Goal: Use online tool/utility: Utilize a website feature to perform a specific function

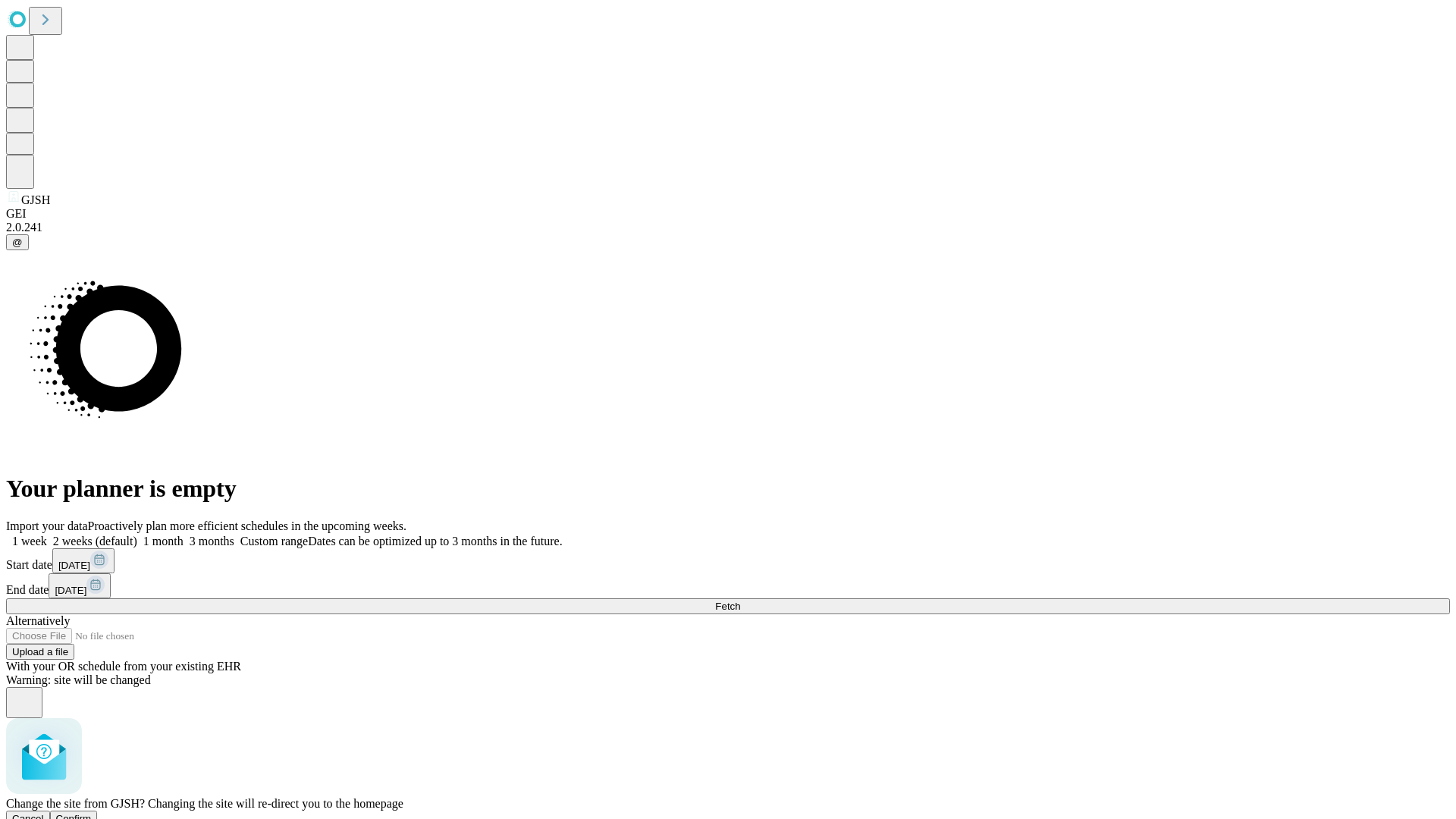
click at [92, 813] on span "Confirm" at bounding box center [74, 818] width 36 height 12
click at [47, 535] on label "1 week" at bounding box center [27, 541] width 41 height 12
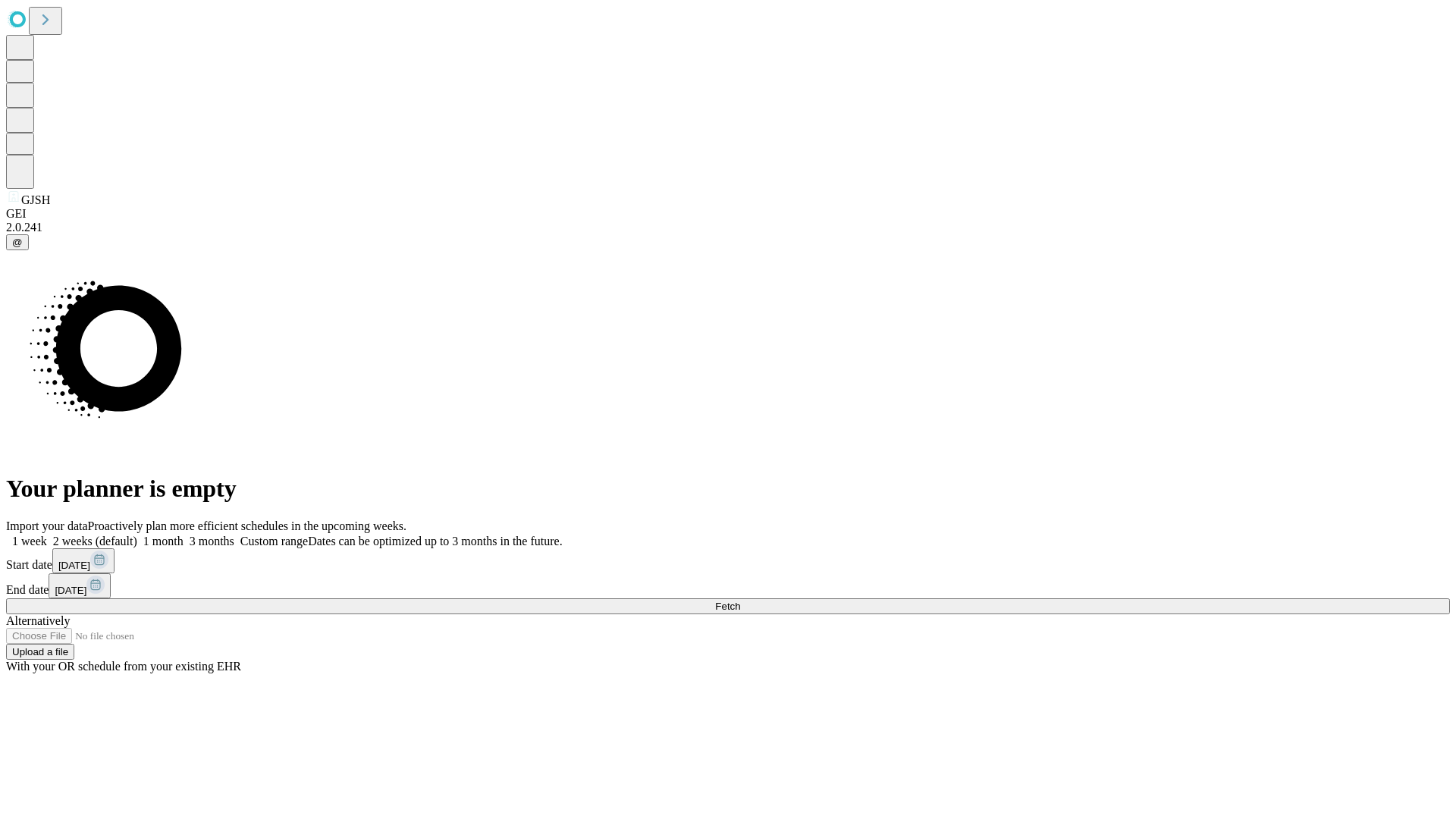
click at [740, 601] on span "Fetch" at bounding box center [728, 606] width 25 height 12
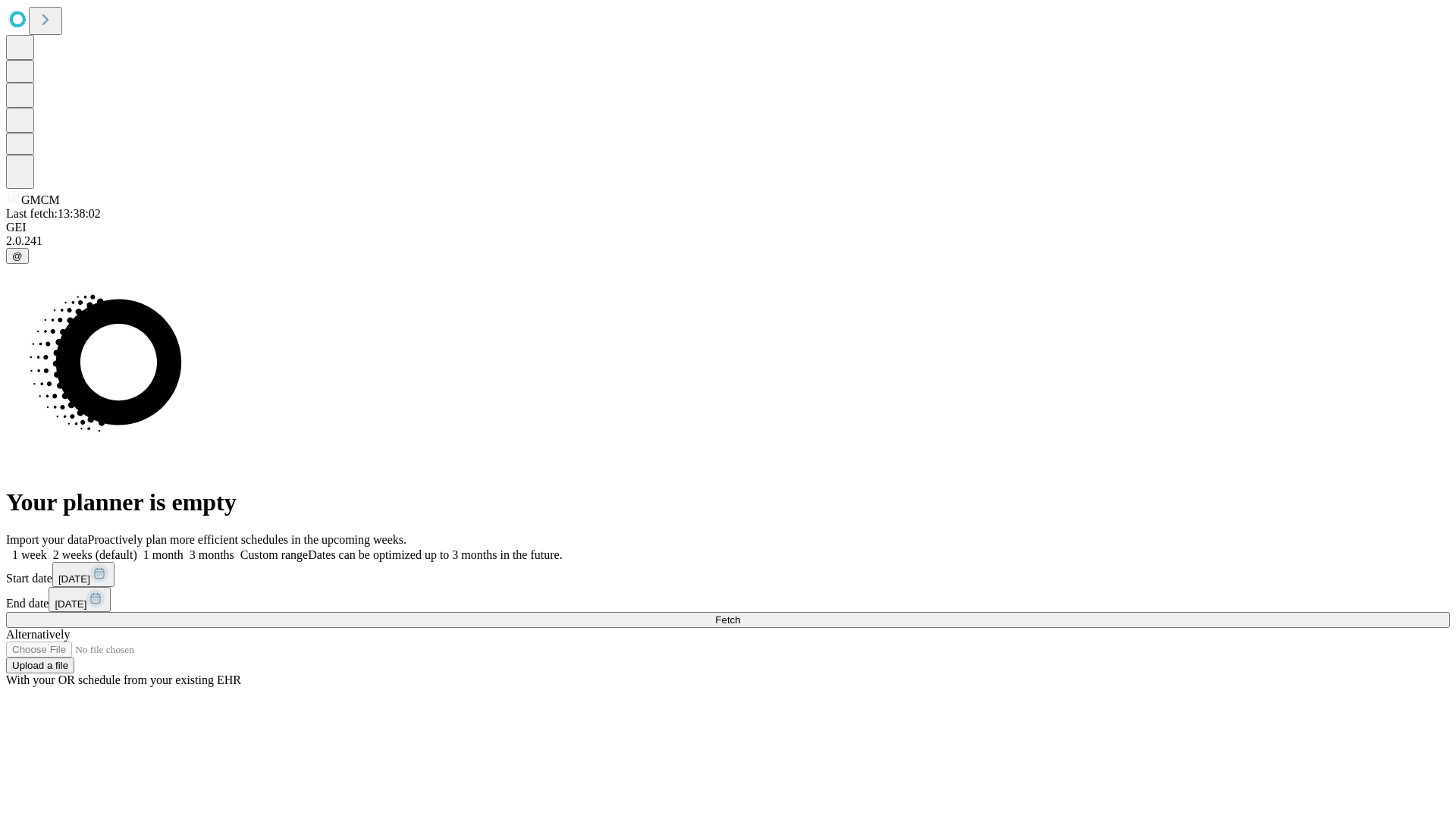
click at [47, 548] on label "1 week" at bounding box center [27, 554] width 41 height 12
click at [740, 614] on span "Fetch" at bounding box center [728, 619] width 25 height 12
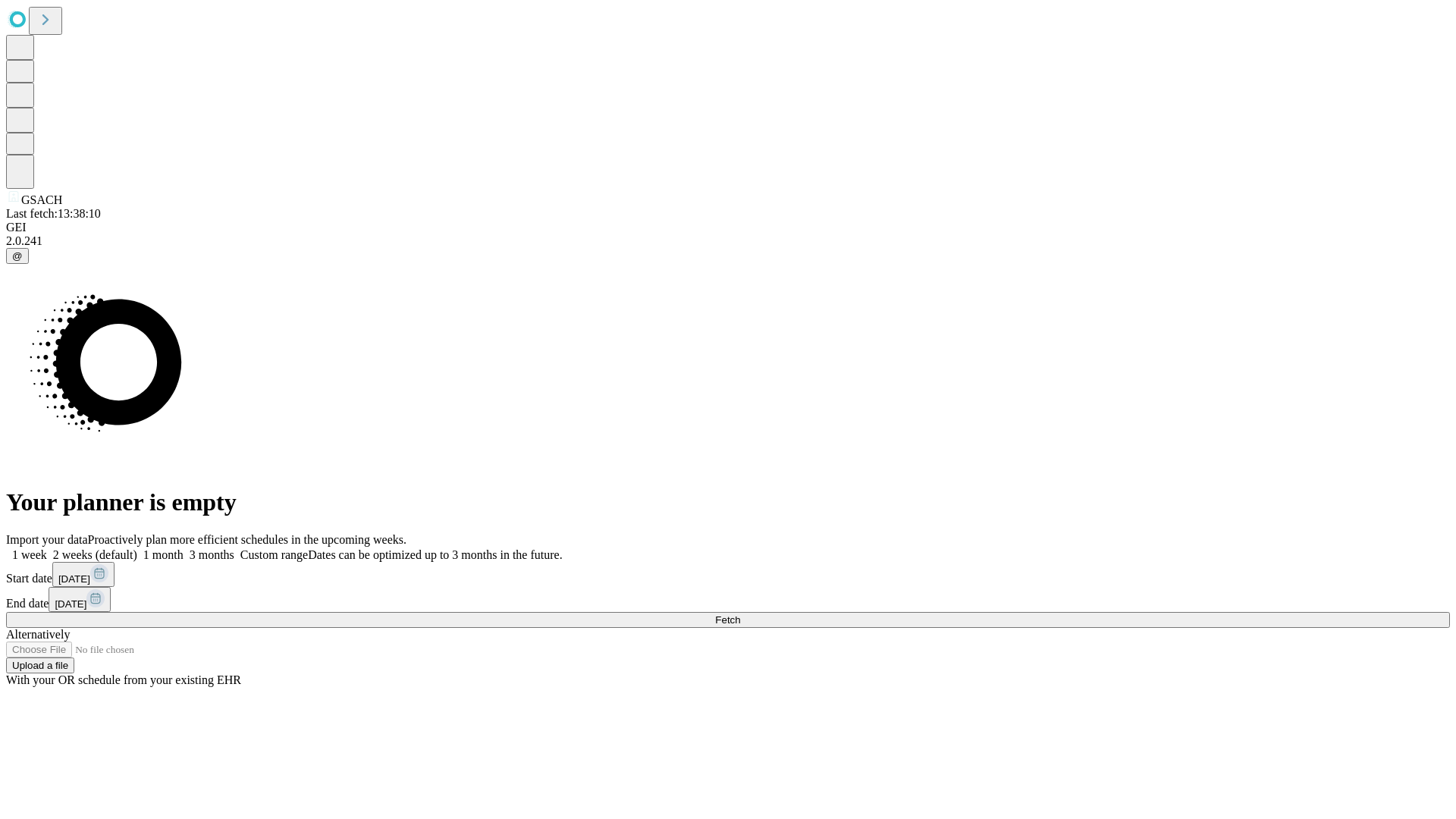
click at [740, 614] on span "Fetch" at bounding box center [728, 619] width 25 height 12
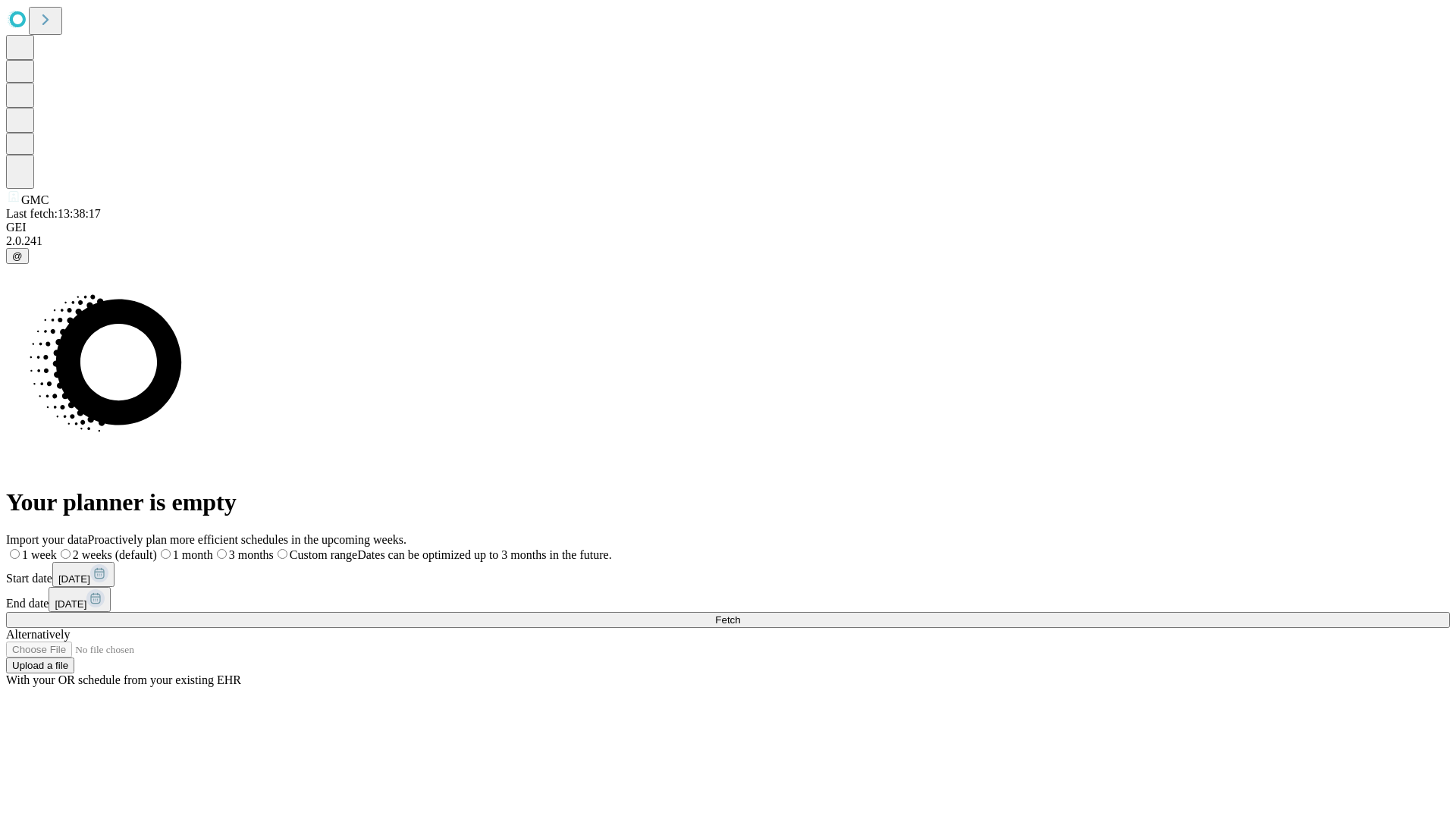
click at [57, 548] on label "1 week" at bounding box center [31, 554] width 51 height 12
click at [740, 614] on span "Fetch" at bounding box center [728, 619] width 25 height 12
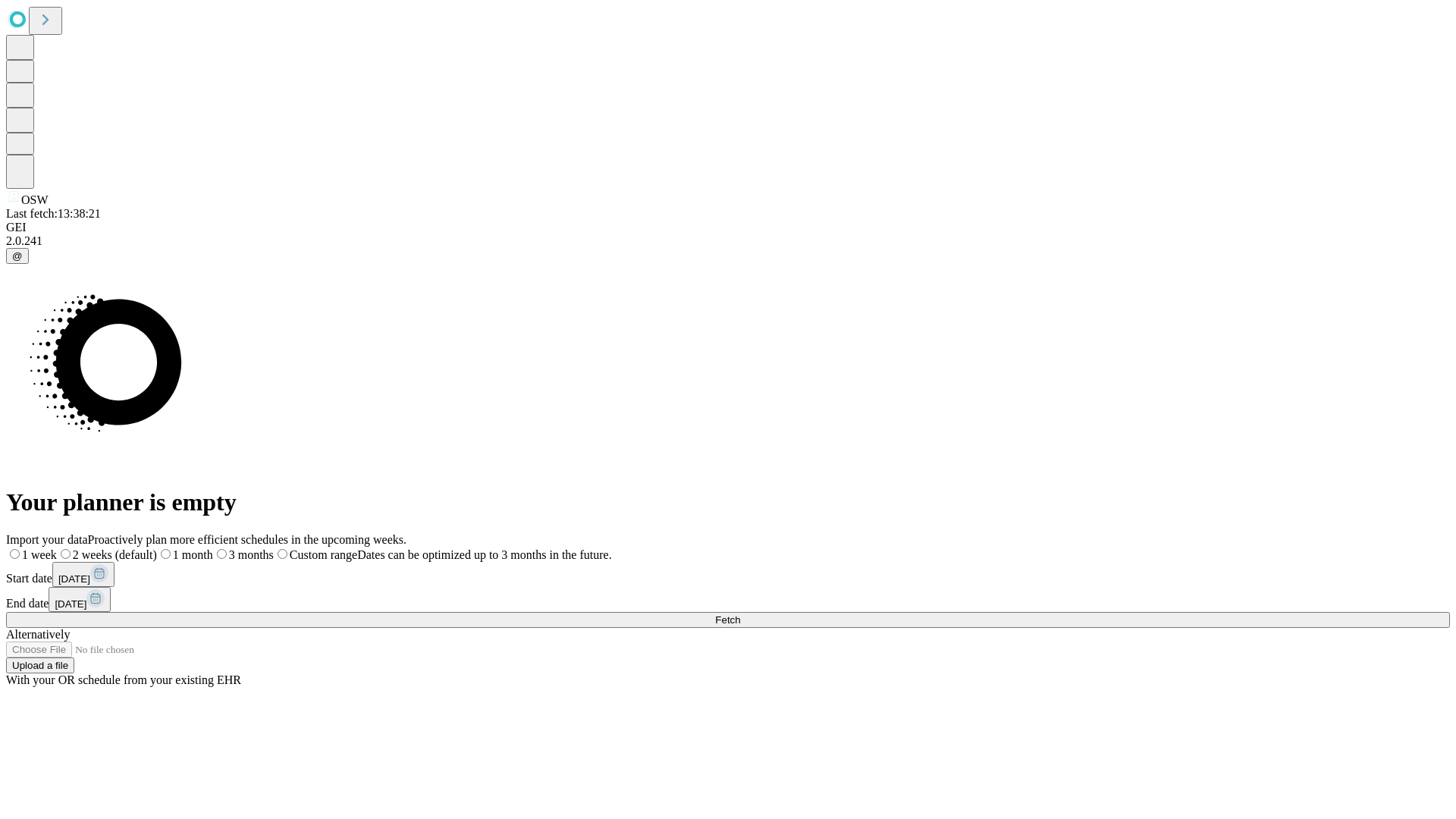
click at [740, 614] on span "Fetch" at bounding box center [728, 619] width 25 height 12
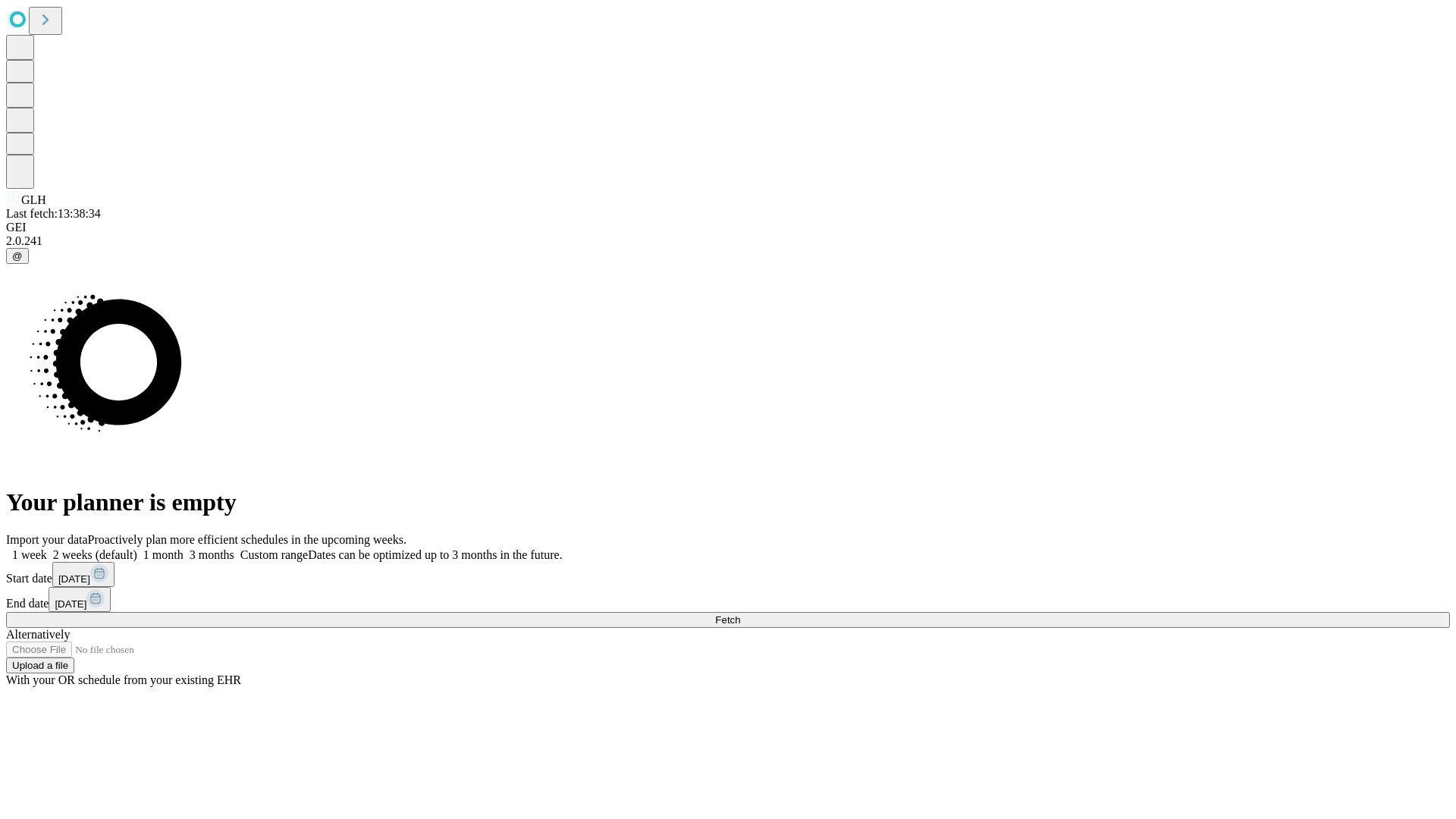
click at [740, 614] on span "Fetch" at bounding box center [728, 619] width 25 height 12
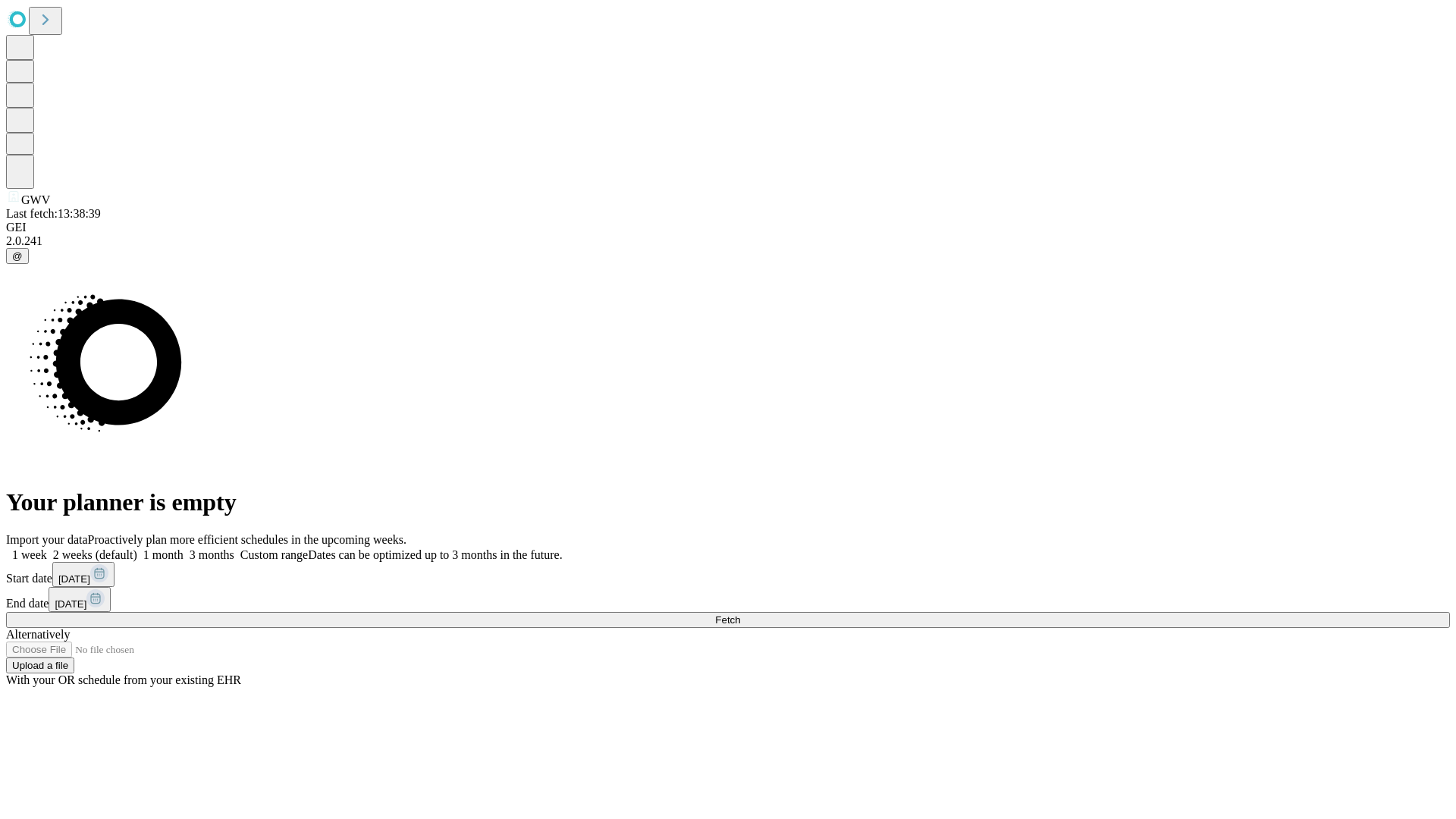
click at [47, 548] on label "1 week" at bounding box center [27, 554] width 41 height 12
click at [740, 614] on span "Fetch" at bounding box center [728, 619] width 25 height 12
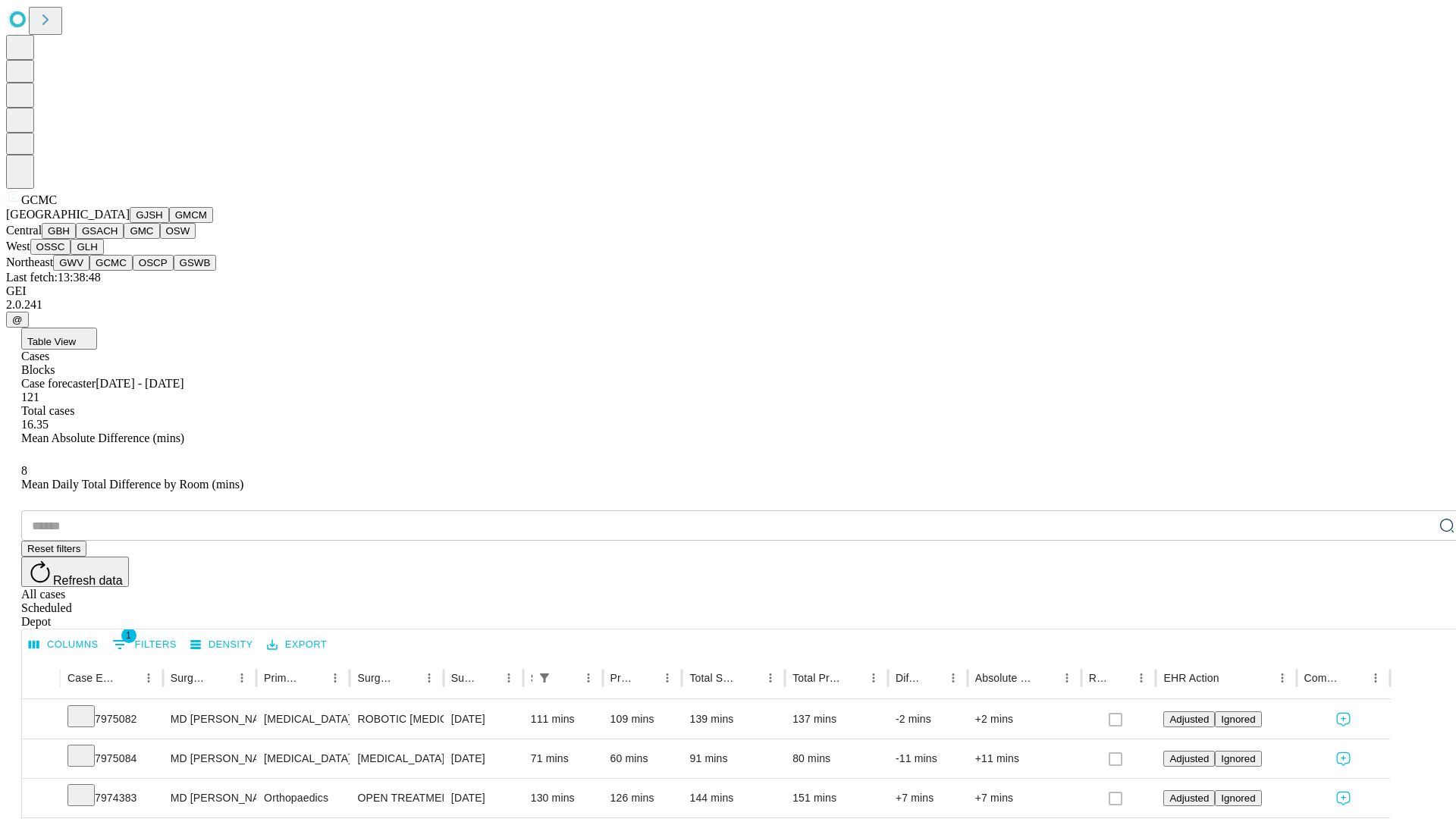
click at [133, 271] on button "OSCP" at bounding box center [153, 263] width 41 height 16
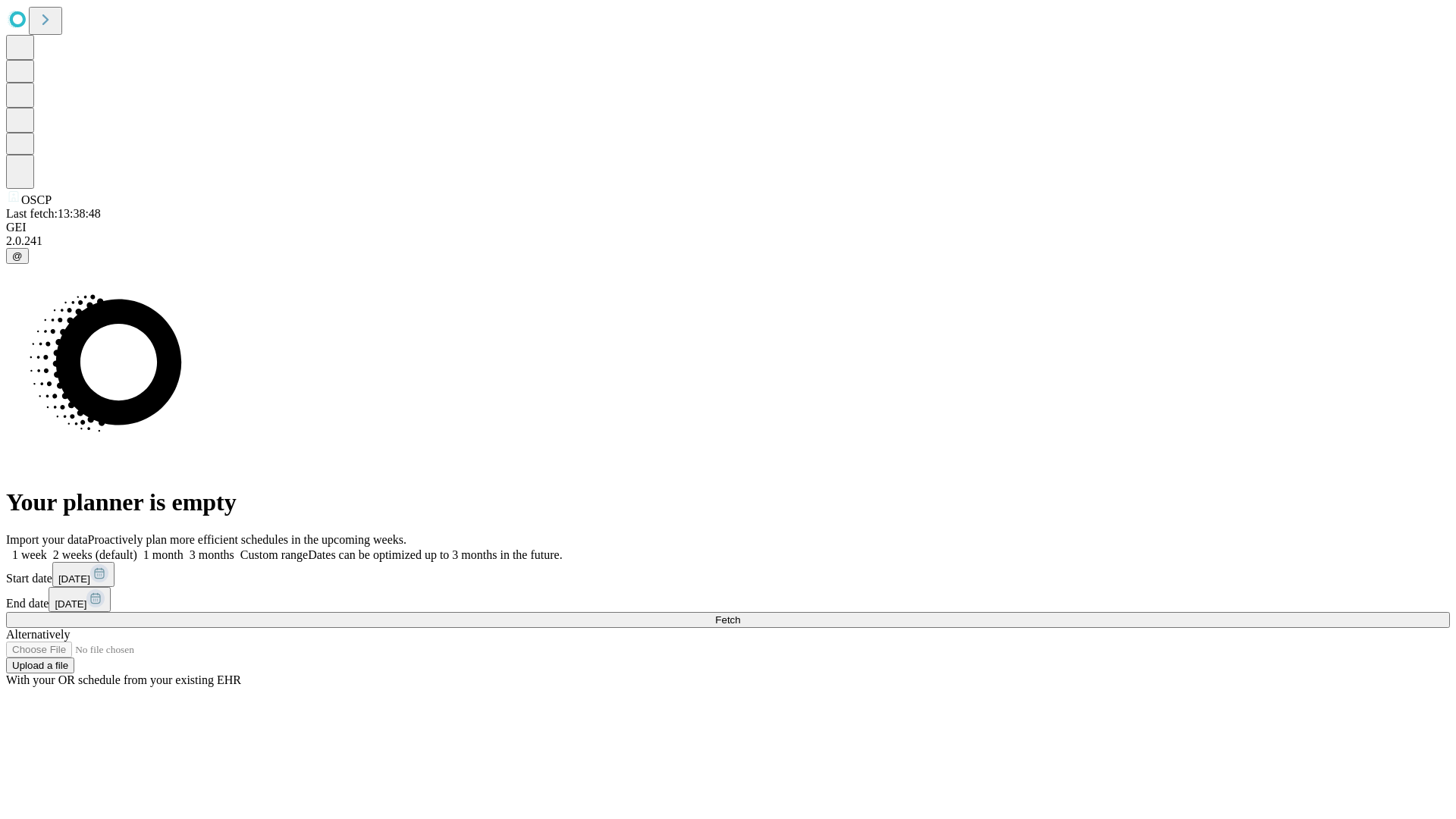
click at [47, 548] on label "1 week" at bounding box center [27, 554] width 41 height 12
click at [740, 614] on span "Fetch" at bounding box center [728, 619] width 25 height 12
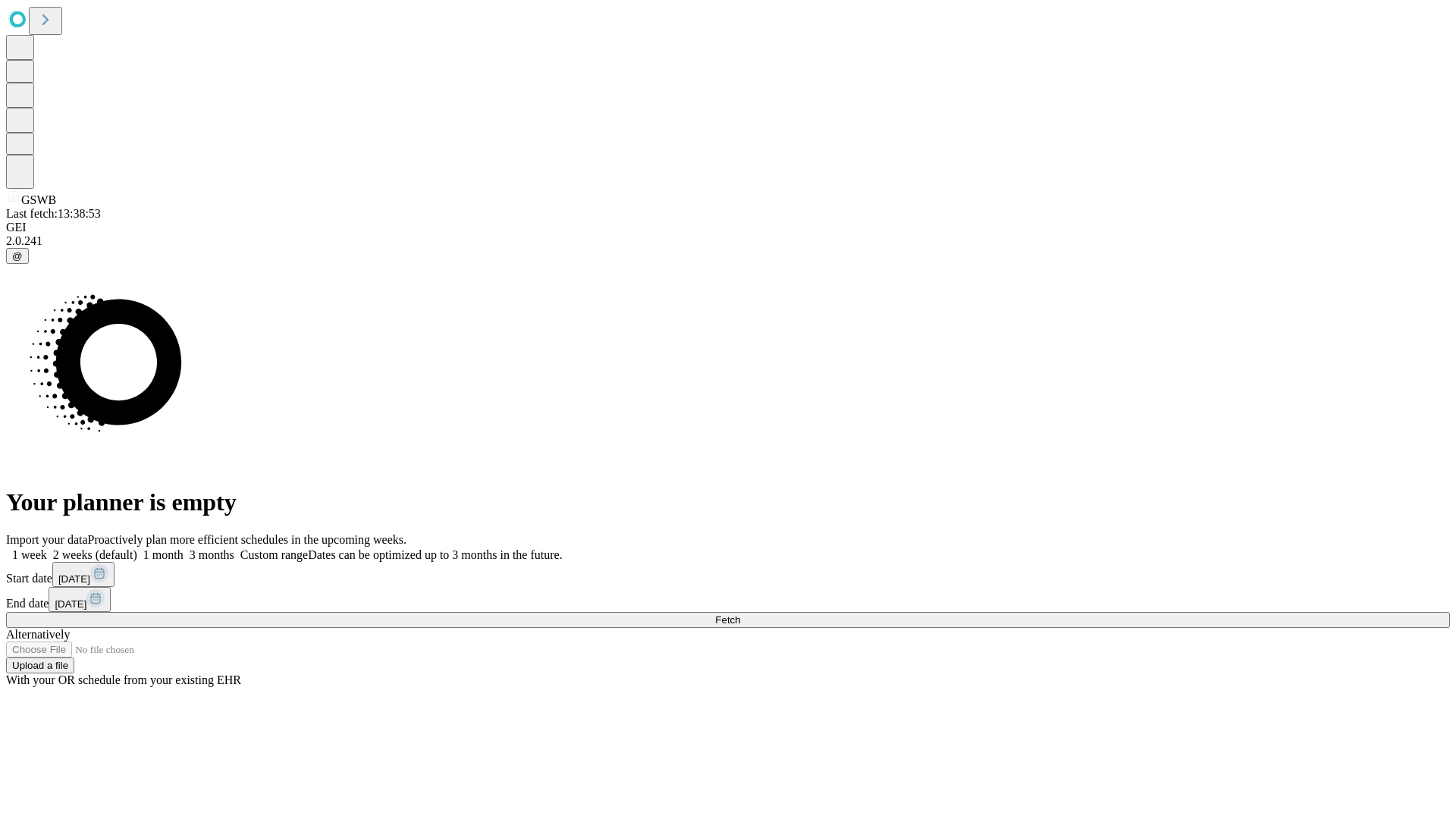
click at [47, 548] on label "1 week" at bounding box center [27, 554] width 41 height 12
click at [740, 614] on span "Fetch" at bounding box center [728, 619] width 25 height 12
